Goal: Information Seeking & Learning: Learn about a topic

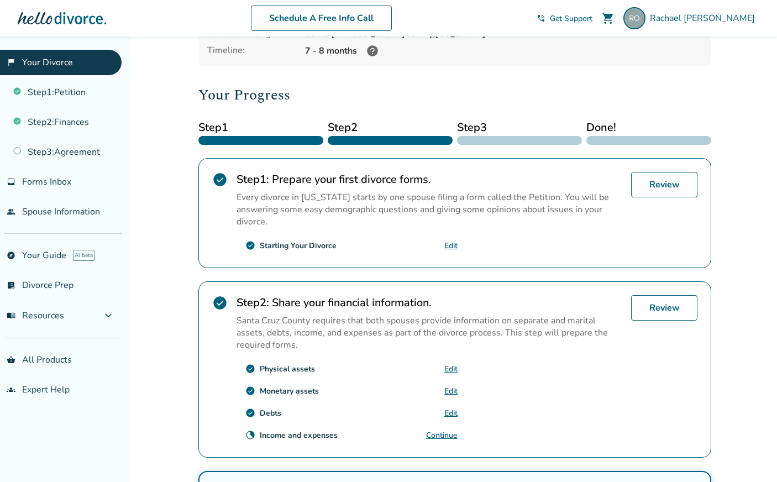
scroll to position [106, 0]
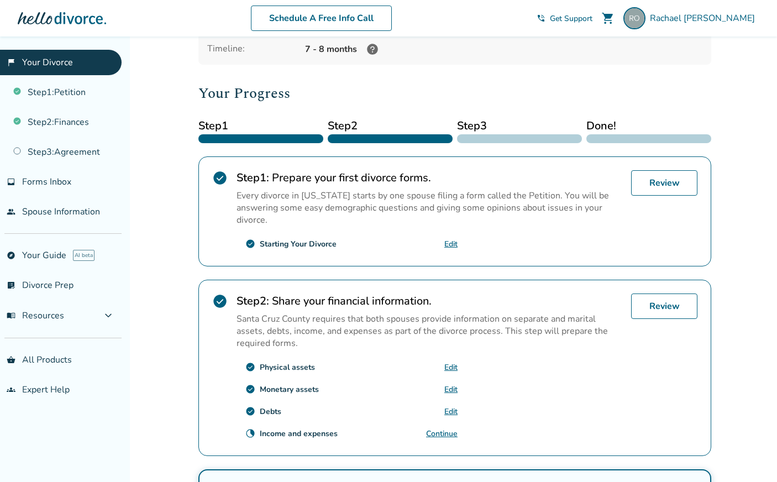
click at [443, 431] on link "Continue" at bounding box center [442, 433] width 32 height 11
